Goal: Find specific page/section: Find specific page/section

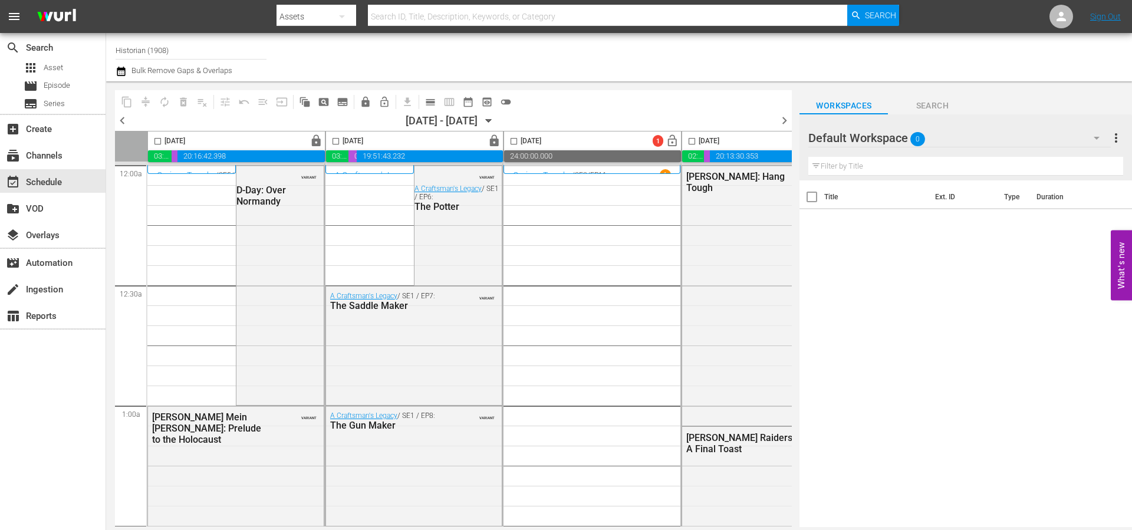
click at [194, 52] on input "Historian (1908)" at bounding box center [191, 50] width 151 height 28
click at [464, 104] on span "date_range_outlined" at bounding box center [468, 102] width 12 height 12
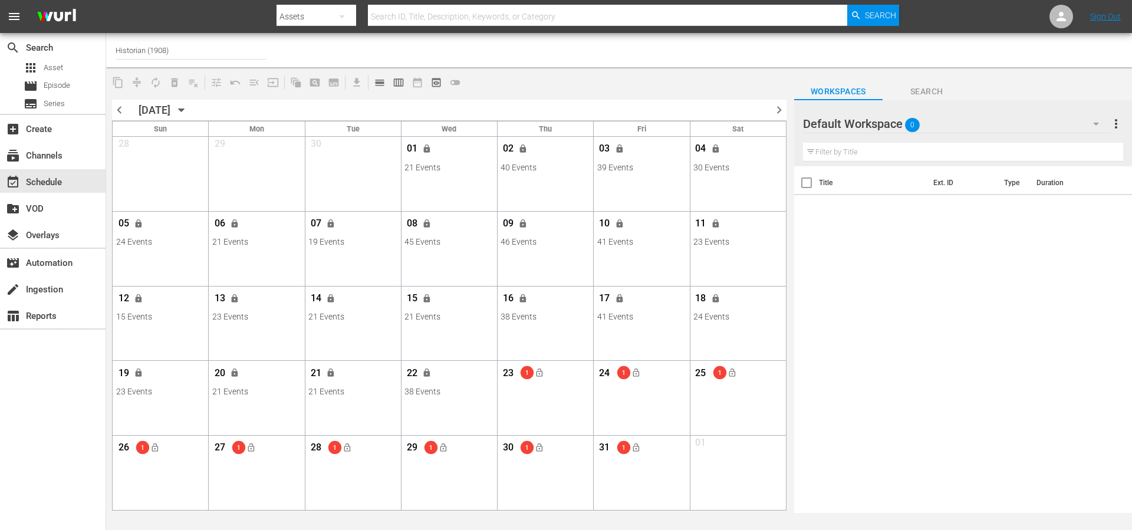
click at [170, 54] on input "Historian (1908)" at bounding box center [191, 50] width 151 height 28
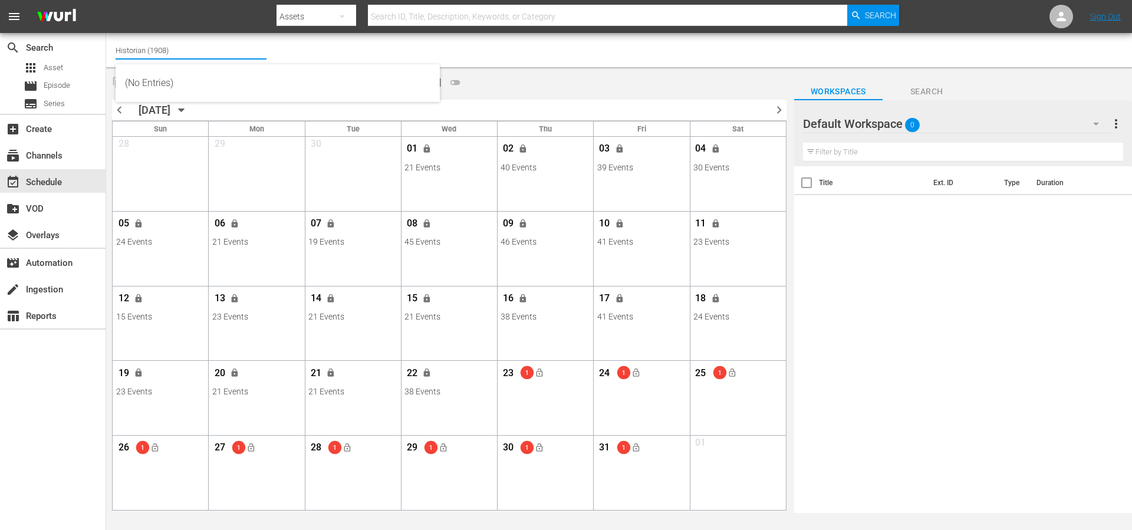
click at [177, 52] on input "Historian (1908)" at bounding box center [191, 50] width 151 height 28
click at [183, 84] on div "The Film Detective (1847 - cinedigm_entertainment_corp_thefilmdetective_1)" at bounding box center [277, 83] width 305 height 28
type input "The Film Detective (1847 - cinedigm_entertainment_corp_thefilmdetective_1)"
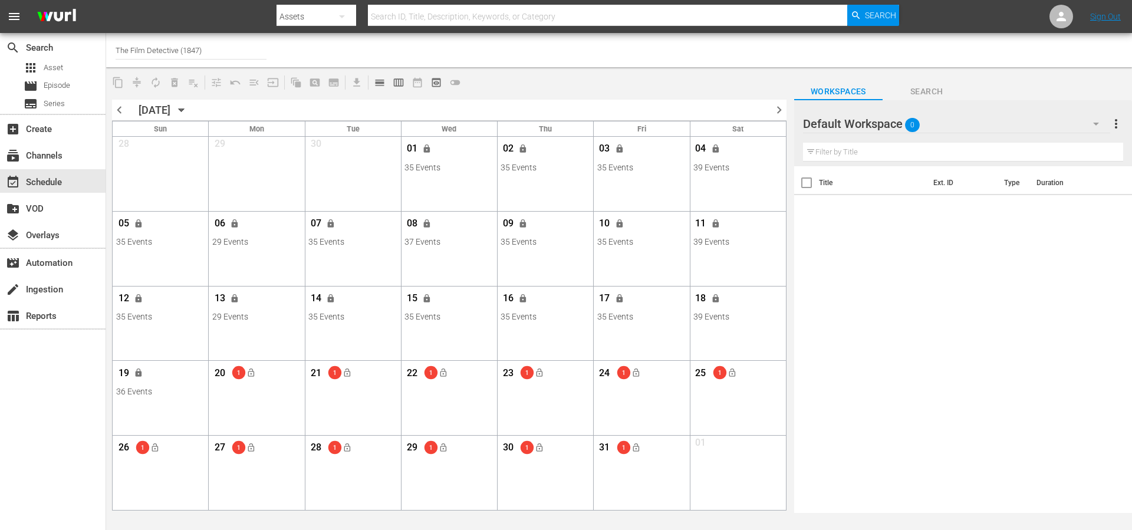
click at [206, 52] on input "The Film Detective (1847)" at bounding box center [191, 50] width 151 height 28
drag, startPoint x: 206, startPoint y: 81, endPoint x: 253, endPoint y: 80, distance: 47.7
click at [206, 80] on div "Screambox TV (1845 - cinedigm_entertainment_corp_screamboxtv_1)" at bounding box center [277, 83] width 305 height 28
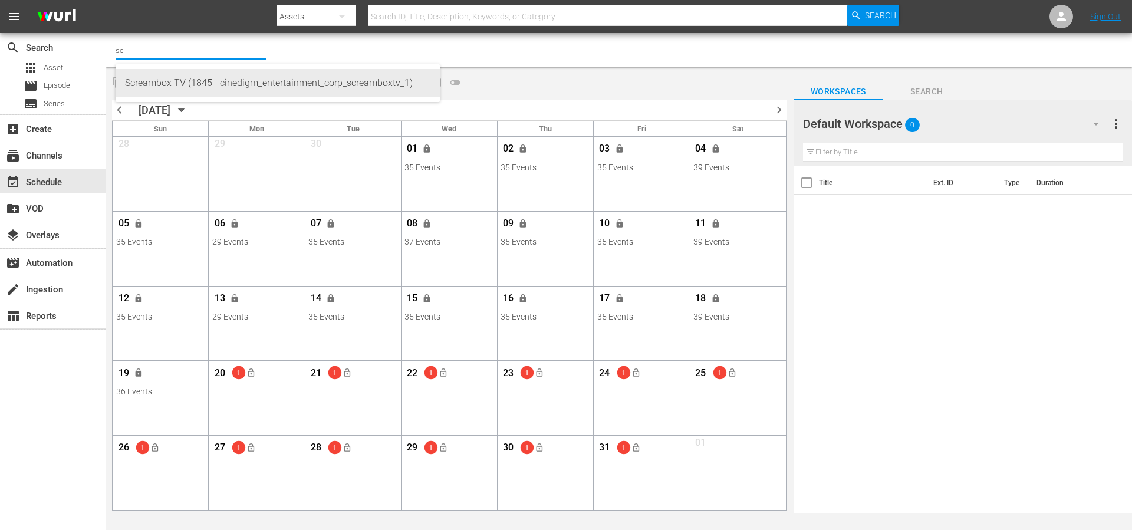
type input "Screambox TV (1845 - cinedigm_entertainment_corp_screamboxtv_1)"
